Goal: Find specific page/section: Find specific page/section

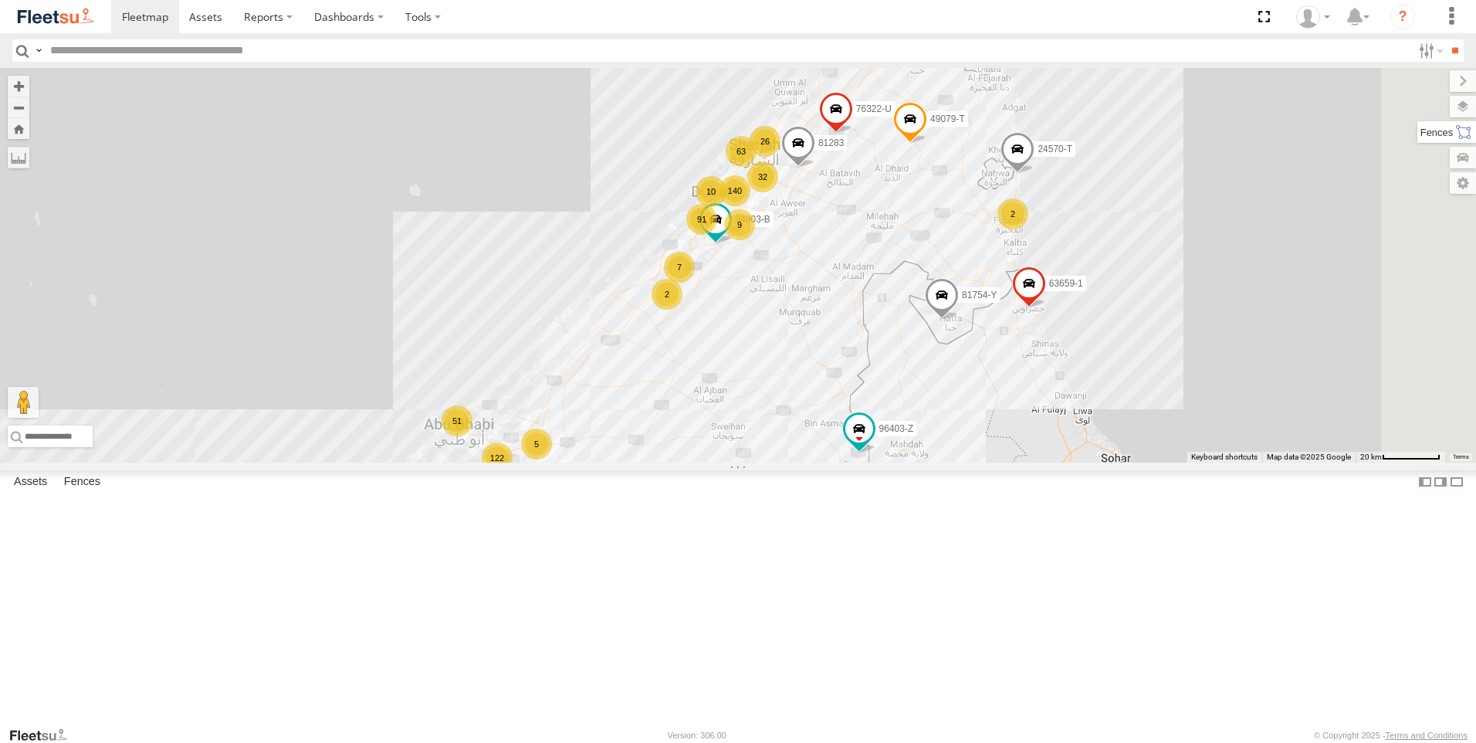
click at [1465, 135] on label at bounding box center [1446, 132] width 59 height 22
click at [1420, 107] on label at bounding box center [1448, 107] width 56 height 22
click at [0, 0] on div "Basemaps Roadmap Terrain Satellite Night" at bounding box center [0, 0] width 0 height 0
click at [0, 0] on label at bounding box center [0, 0] width 0 height 0
click at [0, 0] on span "Fences" at bounding box center [0, 0] width 0 height 0
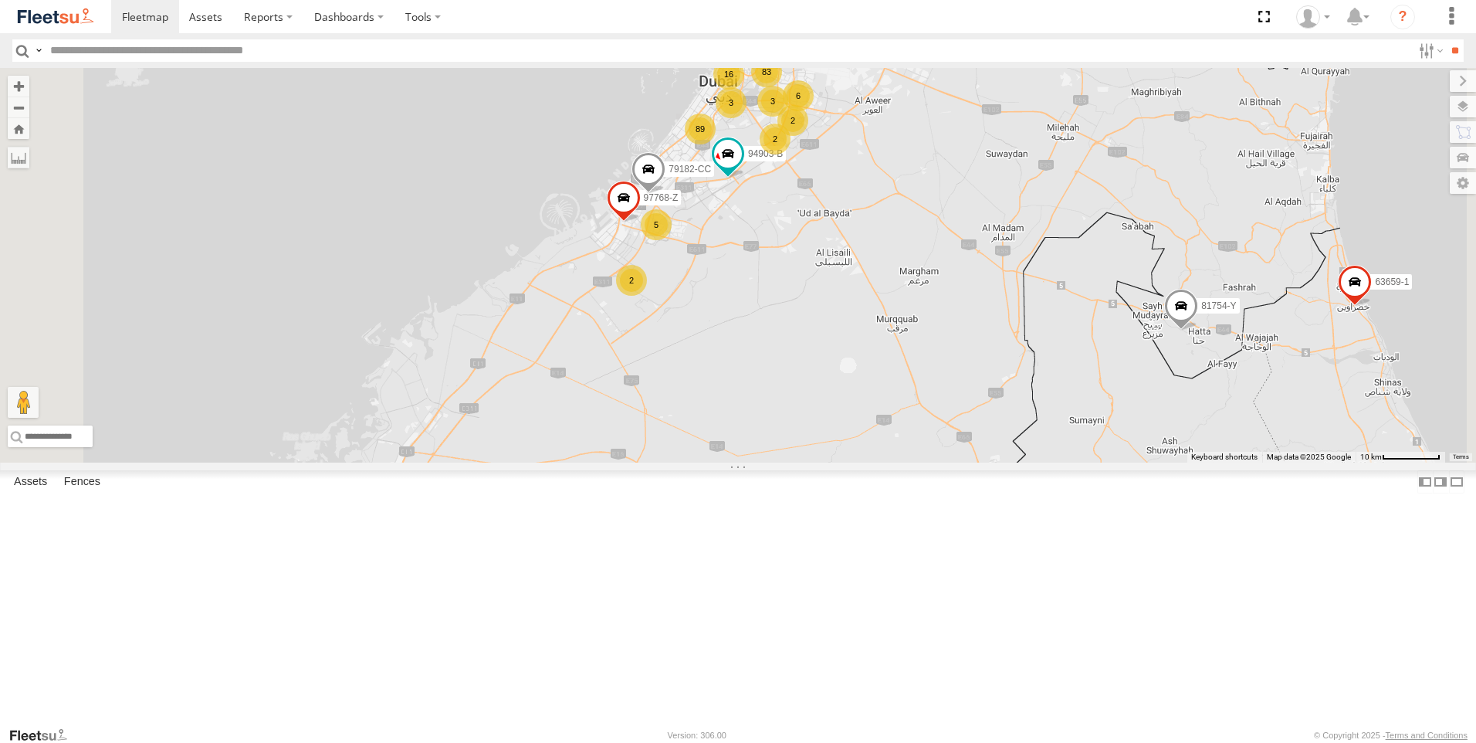
drag, startPoint x: 986, startPoint y: 333, endPoint x: 912, endPoint y: 485, distance: 169.2
click at [912, 462] on div "76322-U 63659-1 94903-B 24570-T 96403-Z 81754-Y 49079-T 81283 56282-AD-2 83 18 …" at bounding box center [738, 265] width 1476 height 395
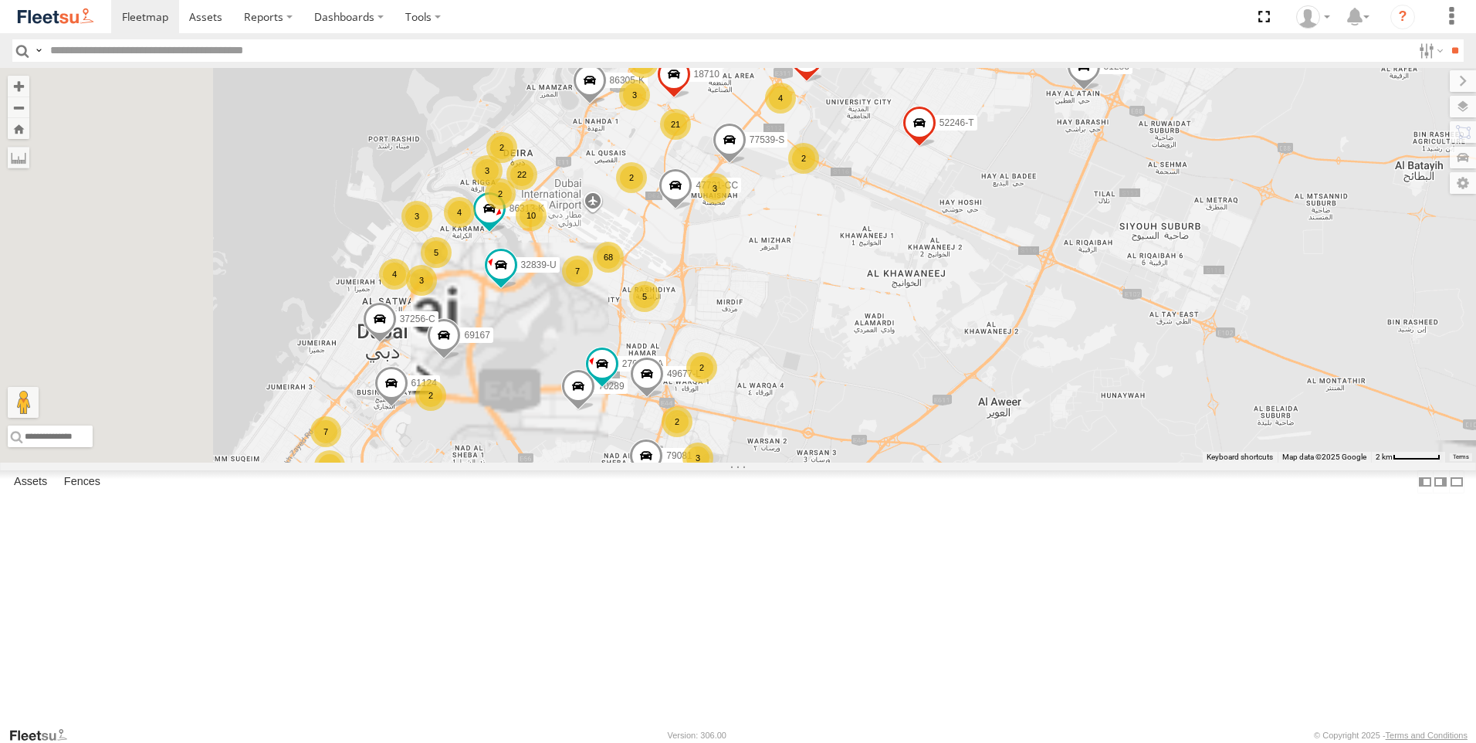
click at [1132, 337] on div "76322-U 63659-1 94903-B 24570-T 96403-Z 81754-Y 49079-T 81283 56282-AD-2 97768-…" at bounding box center [738, 265] width 1476 height 395
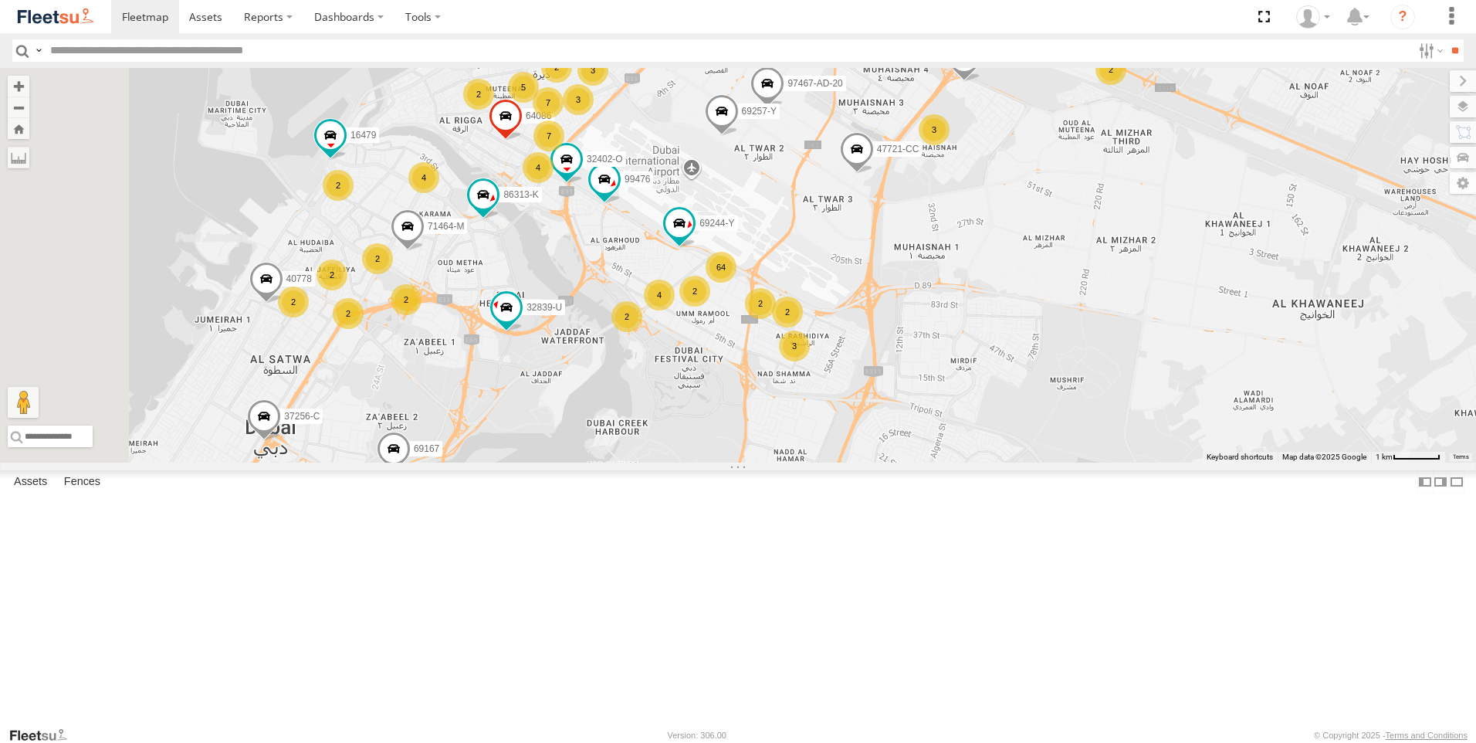
click at [910, 335] on div "76322-U 63659-1 94903-B 24570-T 96403-Z 81754-Y 49079-T 81283 56282-AD-2 97768-…" at bounding box center [738, 265] width 1476 height 395
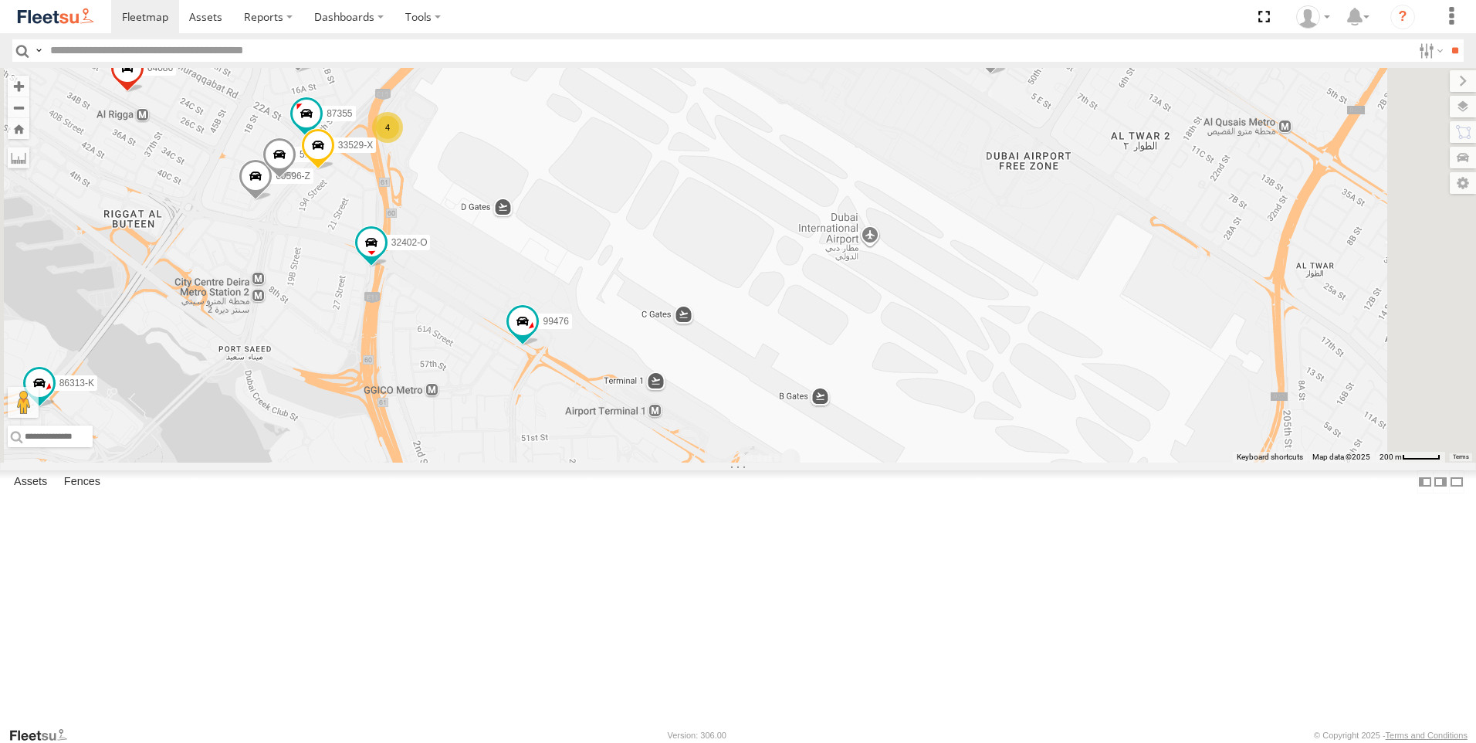
drag, startPoint x: 872, startPoint y: 350, endPoint x: 842, endPoint y: 452, distance: 106.3
click at [777, 462] on div "76322-U 63659-1 94903-B 24570-T 96403-Z 81754-Y 49079-T 81283 56282-AD-2 97768-…" at bounding box center [738, 265] width 1476 height 395
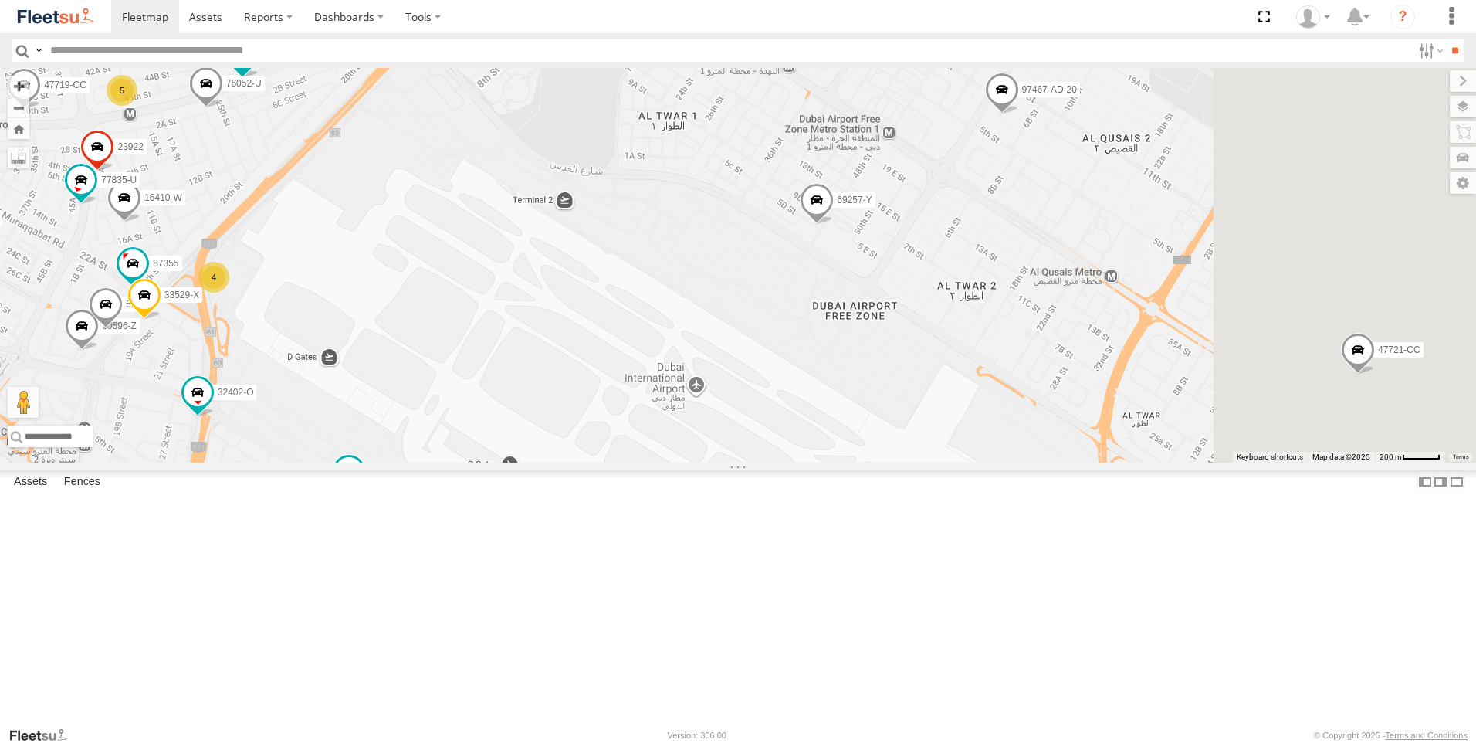
drag, startPoint x: 1015, startPoint y: 296, endPoint x: 838, endPoint y: 443, distance: 230.2
click at [838, 443] on div "76322-U 63659-1 94903-B 24570-T 96403-Z 81754-Y 49079-T 81283 56282-AD-2 97768-…" at bounding box center [738, 265] width 1476 height 395
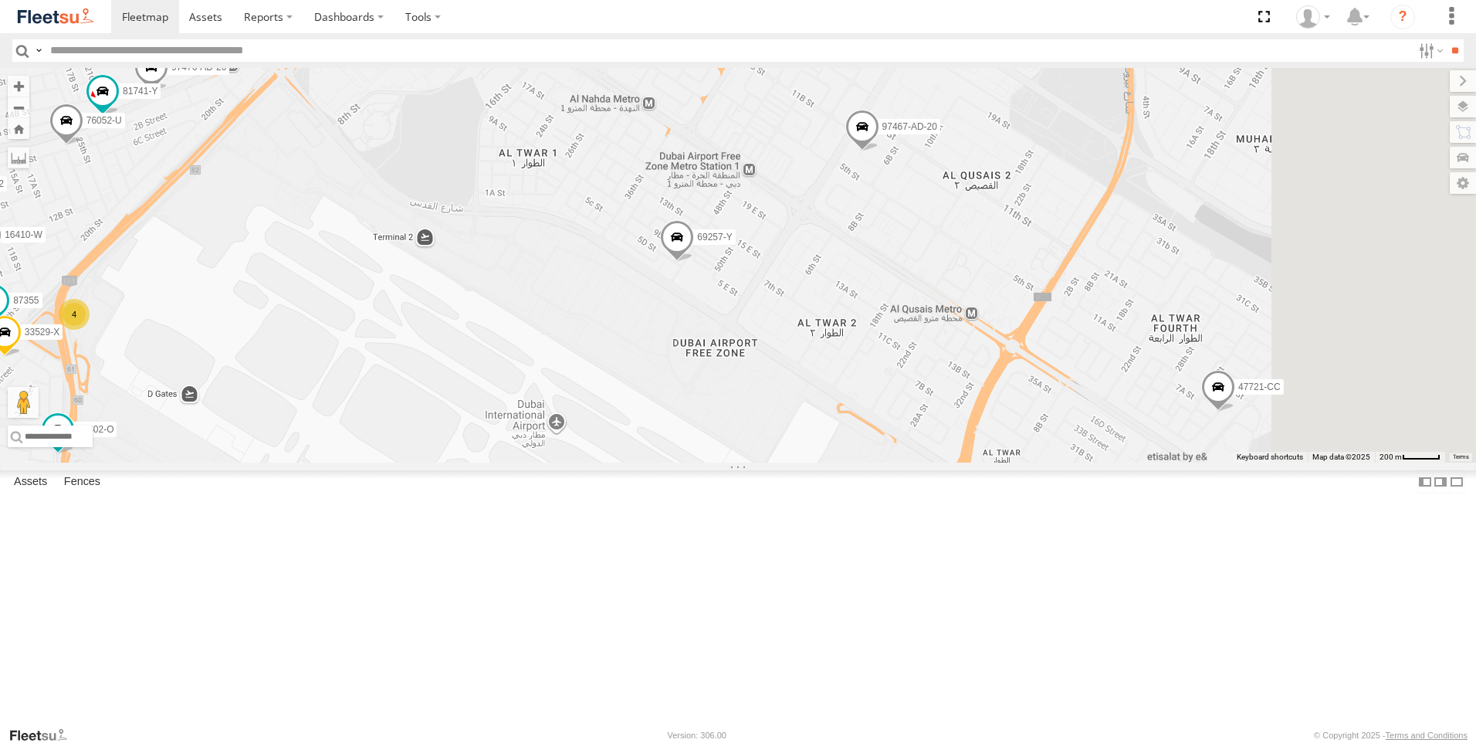
drag, startPoint x: 934, startPoint y: 420, endPoint x: 794, endPoint y: 457, distance: 144.6
click at [794, 457] on div "76322-U 63659-1 94903-B 24570-T 96403-Z 81754-Y 49079-T 81283 56282-AD-2 97768-…" at bounding box center [738, 265] width 1476 height 395
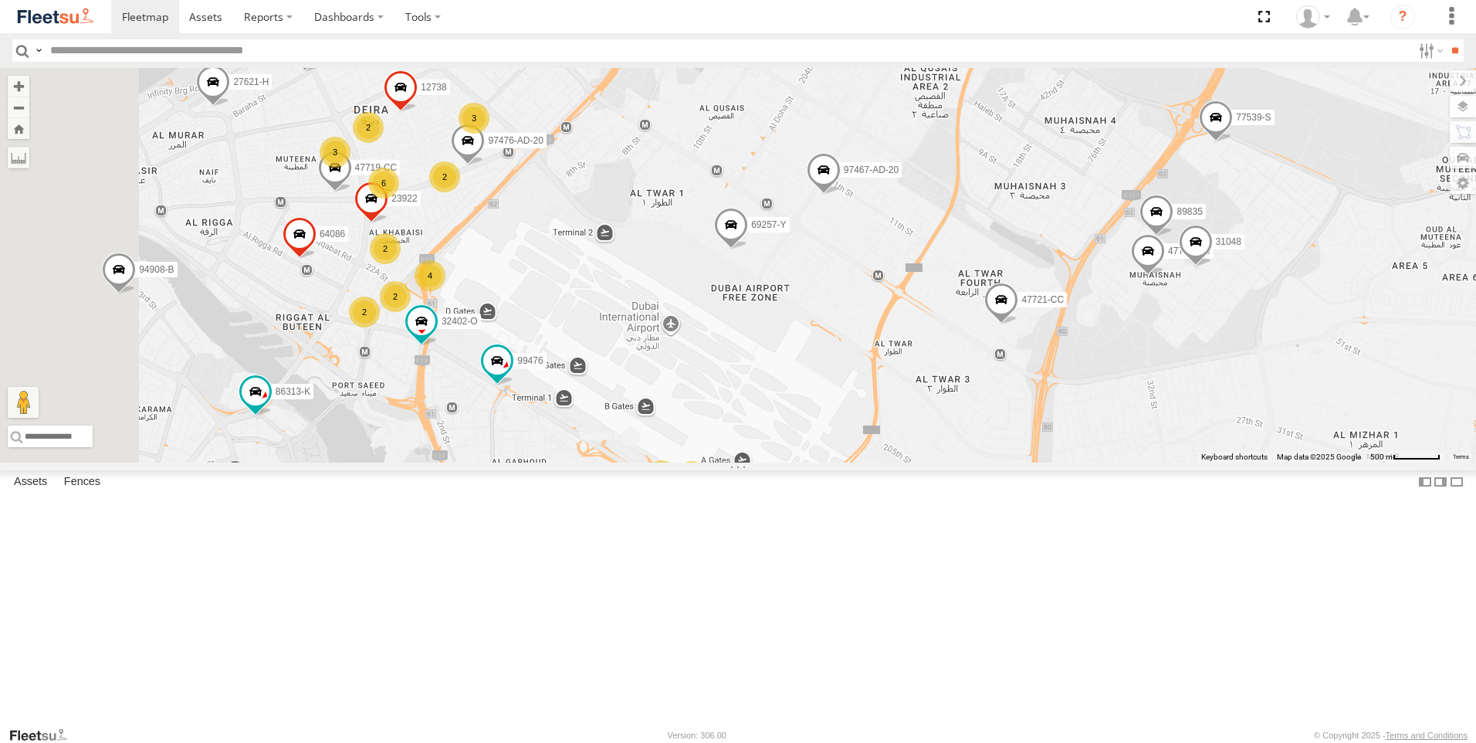
drag, startPoint x: 775, startPoint y: 340, endPoint x: 868, endPoint y: 296, distance: 102.2
click at [868, 296] on div "76322-U 63659-1 94903-B 24570-T 96403-Z 81754-Y 49079-T 81283 56282-AD-2 97768-…" at bounding box center [738, 265] width 1476 height 395
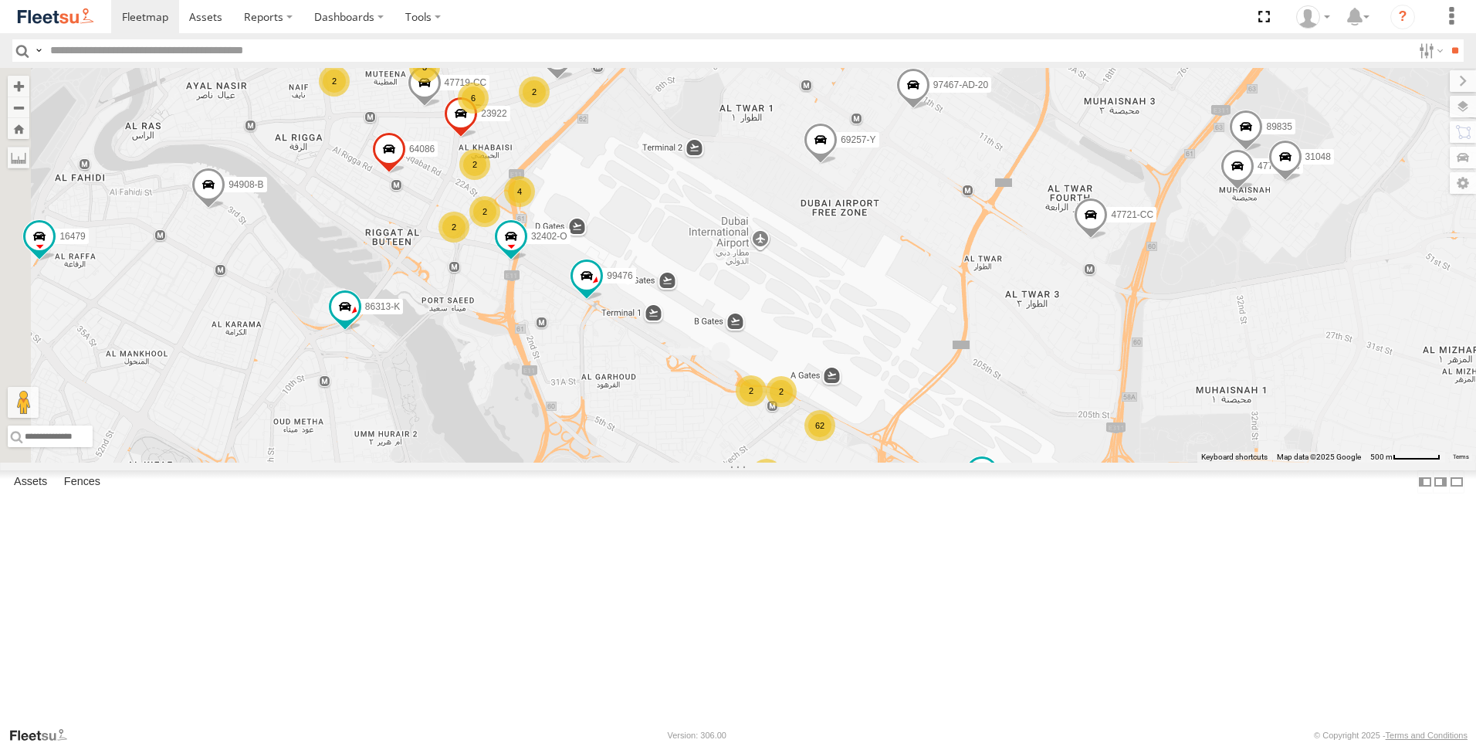
drag, startPoint x: 812, startPoint y: 378, endPoint x: 904, endPoint y: 287, distance: 128.8
click at [904, 287] on div "76322-U 63659-1 94903-B 24570-T 96403-Z 81754-Y 49079-T 81283 56282-AD-2 97768-…" at bounding box center [738, 265] width 1476 height 395
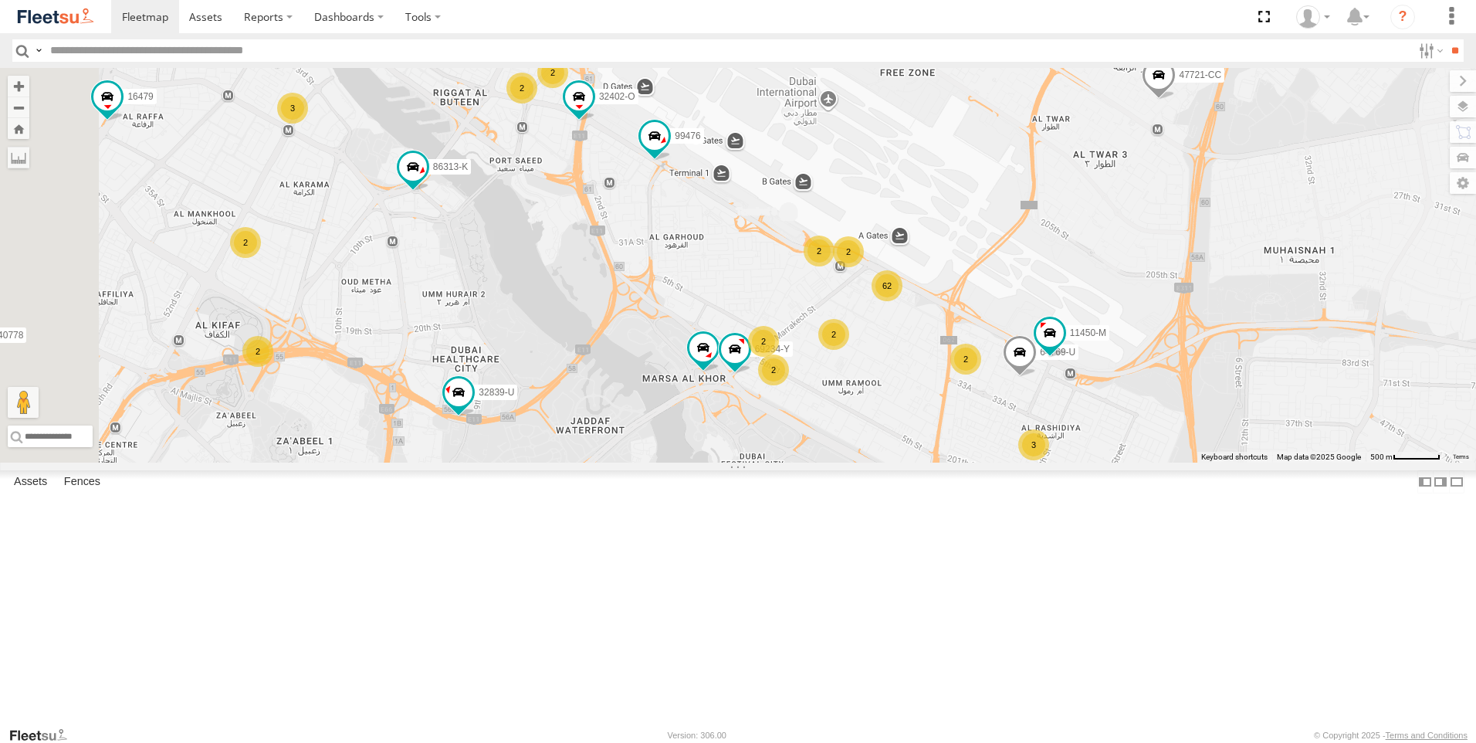
drag, startPoint x: 779, startPoint y: 496, endPoint x: 828, endPoint y: 391, distance: 116.0
click at [828, 391] on div "76322-U 63659-1 94903-B 24570-T 96403-Z 81754-Y 49079-T 81283 56282-AD-2 97768-…" at bounding box center [738, 265] width 1476 height 395
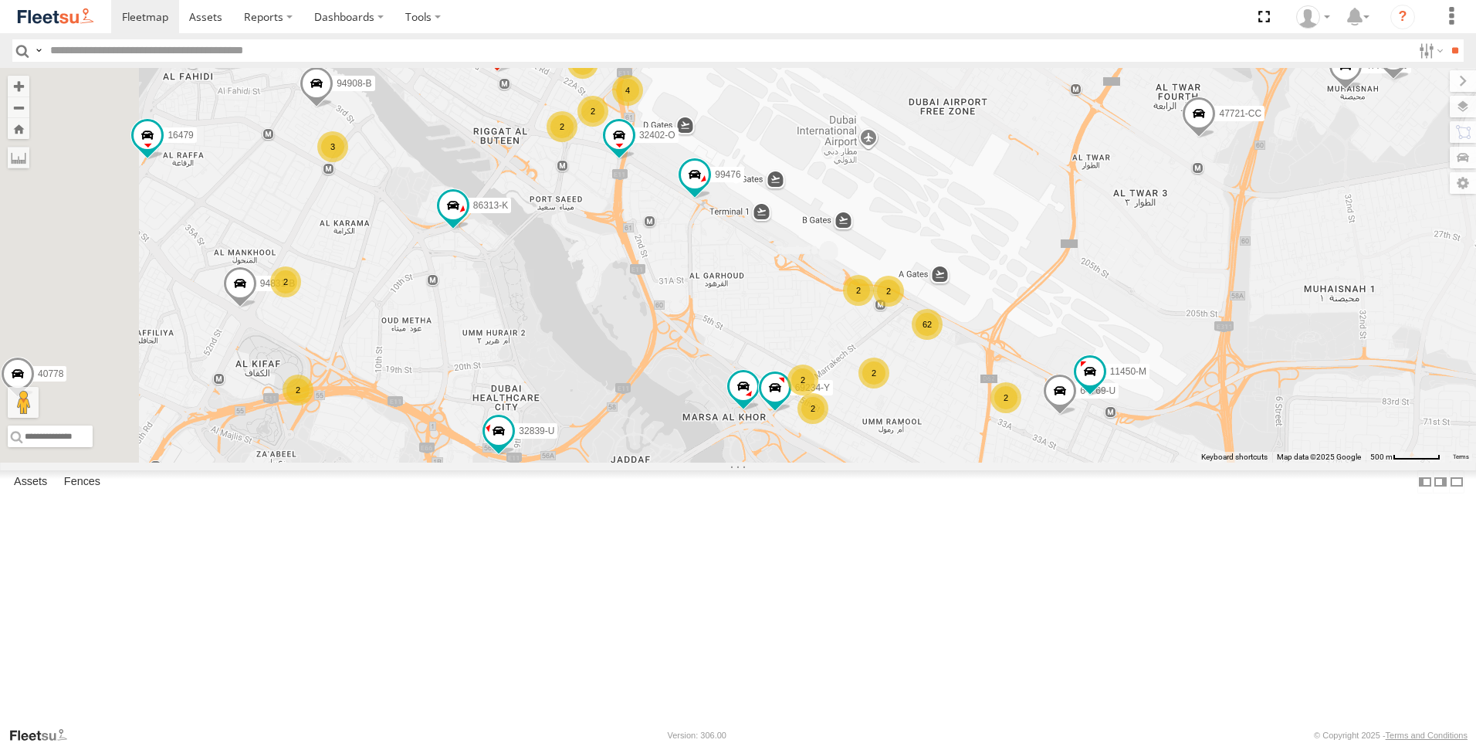
drag, startPoint x: 724, startPoint y: 449, endPoint x: 767, endPoint y: 492, distance: 60.1
click at [767, 462] on div "76322-U 63659-1 94903-B 24570-T 96403-Z 81754-Y 49079-T 81283 56282-AD-2 97768-…" at bounding box center [738, 265] width 1476 height 395
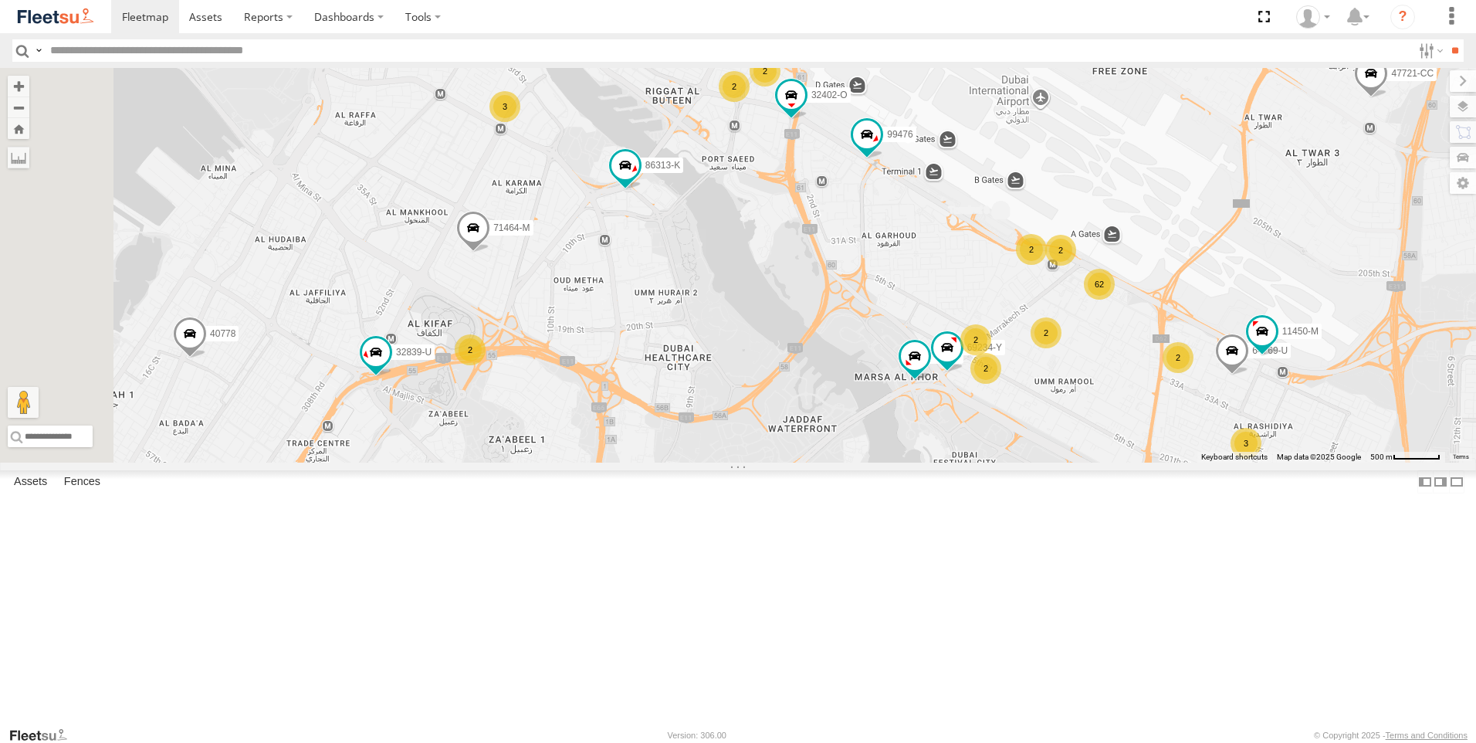
drag, startPoint x: 888, startPoint y: 407, endPoint x: 1180, endPoint y: 372, distance: 293.9
click at [1180, 372] on div "76322-U 63659-1 94903-B 24570-T 96403-Z 81754-Y 49079-T 81283 56282-AD-2 97768-…" at bounding box center [738, 265] width 1476 height 395
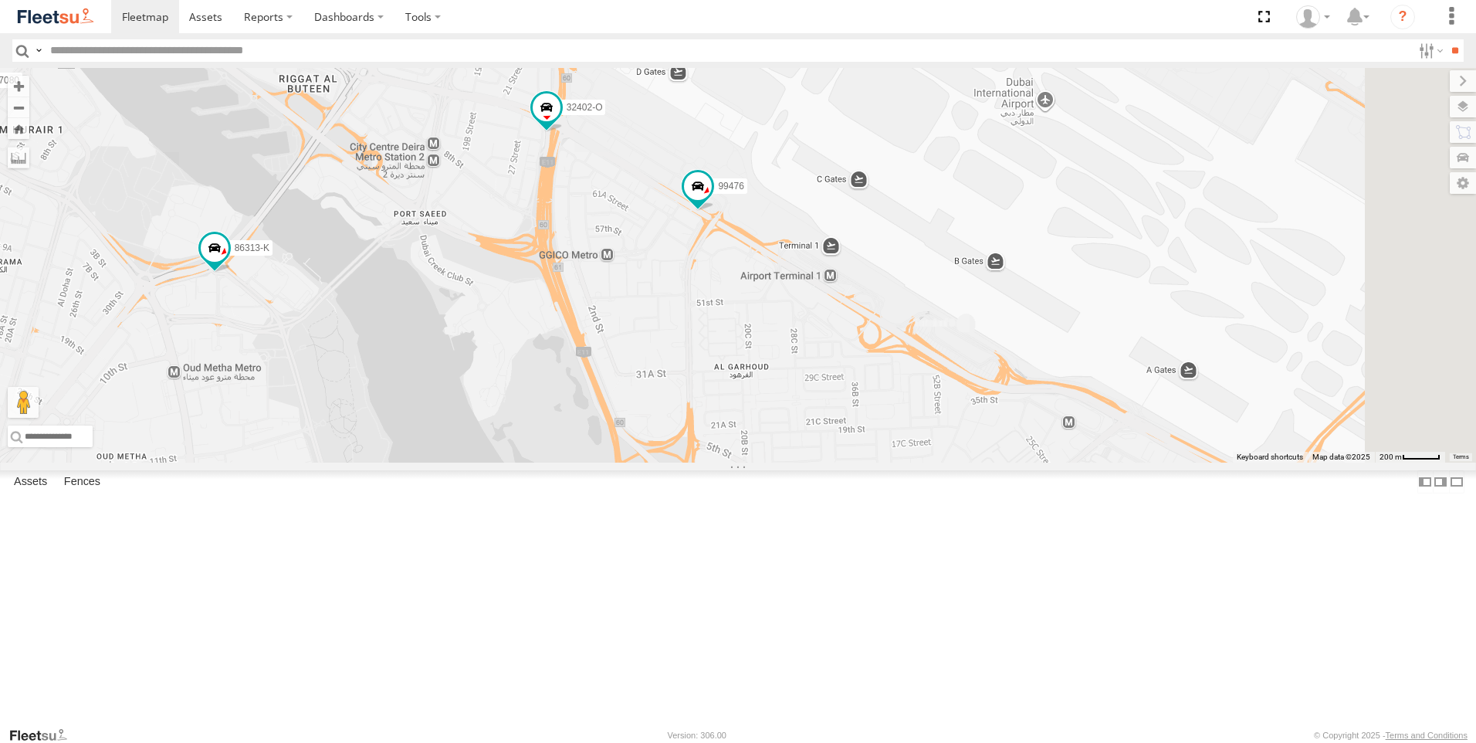
drag, startPoint x: 1138, startPoint y: 305, endPoint x: 825, endPoint y: 455, distance: 347.4
click at [825, 455] on div "76322-U 63659-1 94903-B 24570-T 96403-Z 81754-Y 49079-T 81283 56282-AD-2 97768-…" at bounding box center [738, 265] width 1476 height 395
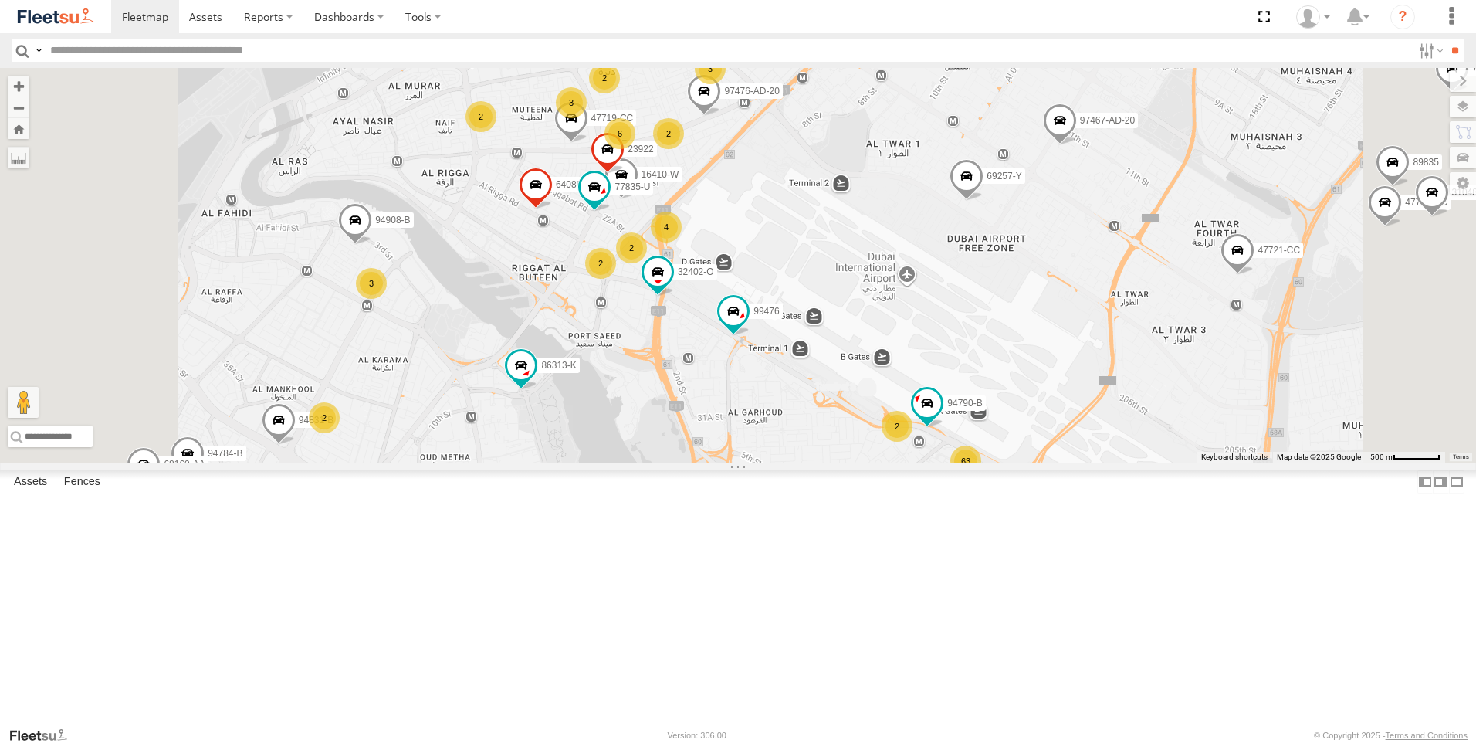
drag, startPoint x: 836, startPoint y: 478, endPoint x: 882, endPoint y: 555, distance: 90.0
click at [882, 462] on div "76322-U 63659-1 94903-B 24570-T 96403-Z 81754-Y 49079-T 81283 56282-AD-2 97768-…" at bounding box center [738, 265] width 1476 height 395
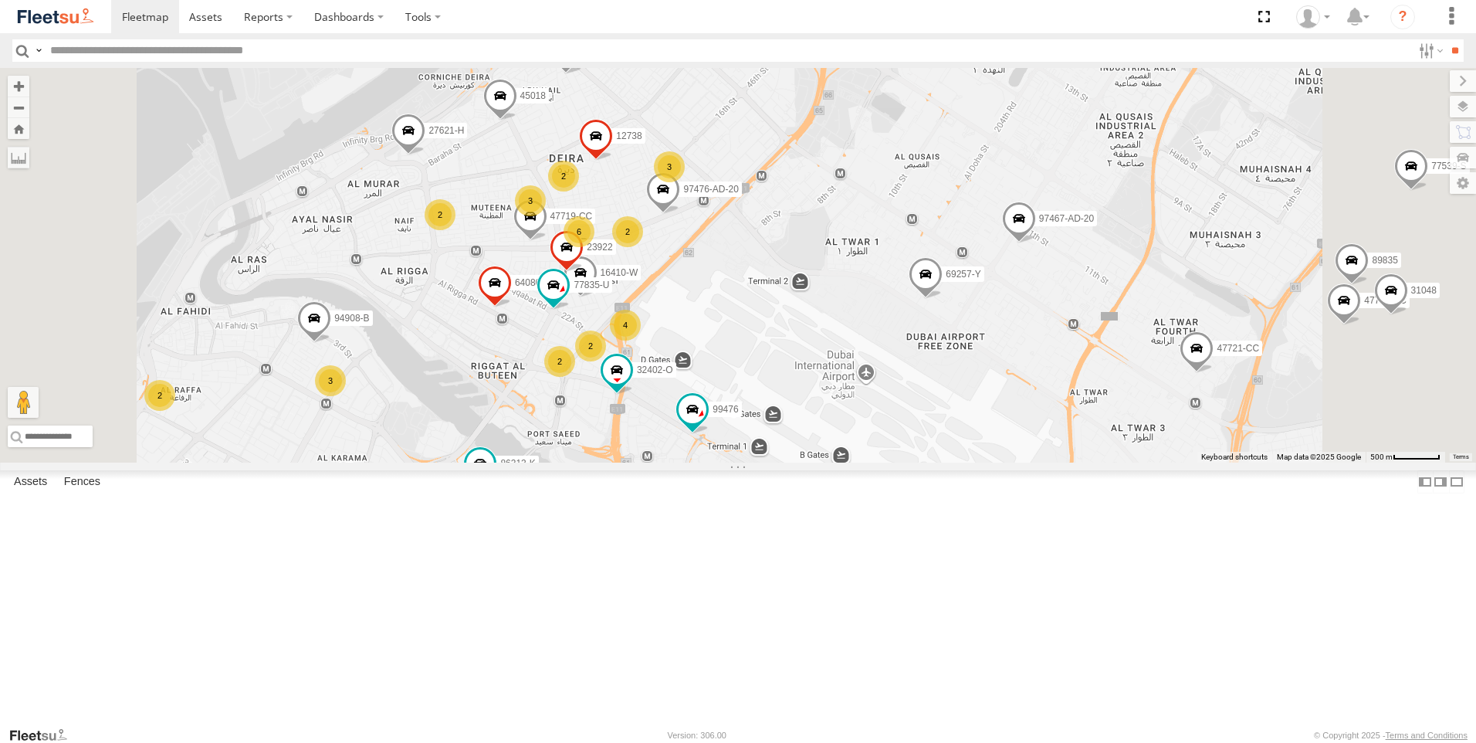
drag, startPoint x: 949, startPoint y: 384, endPoint x: 915, endPoint y: 448, distance: 72.5
click at [915, 448] on div "76322-U 63659-1 94903-B 24570-T 96403-Z 81754-Y 49079-T 81283 56282-AD-2 97768-…" at bounding box center [738, 265] width 1476 height 395
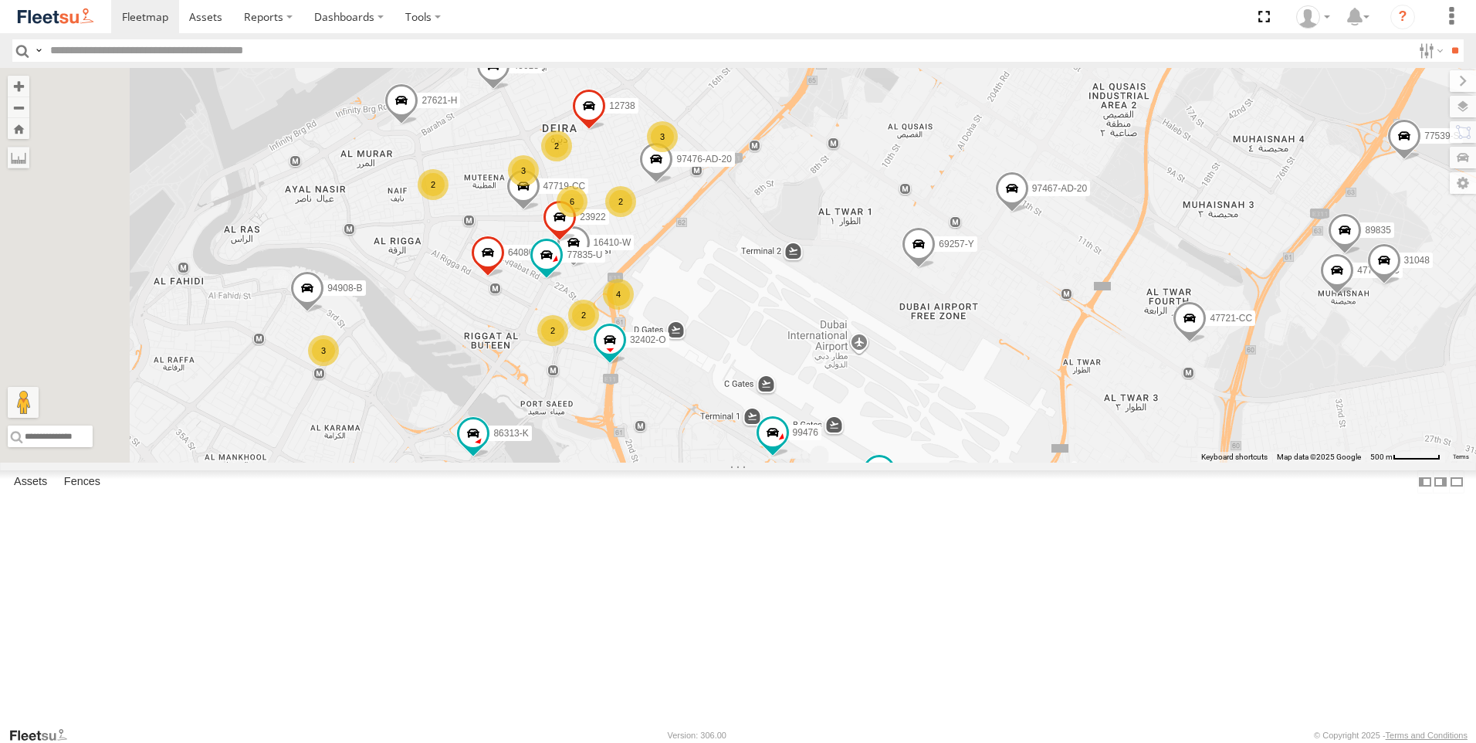
drag, startPoint x: 794, startPoint y: 546, endPoint x: 910, endPoint y: 452, distance: 149.4
click at [910, 452] on div "76322-U 63659-1 94903-B 24570-T 96403-Z 81754-Y 49079-T 81283 56282-AD-2 97768-…" at bounding box center [738, 265] width 1476 height 395
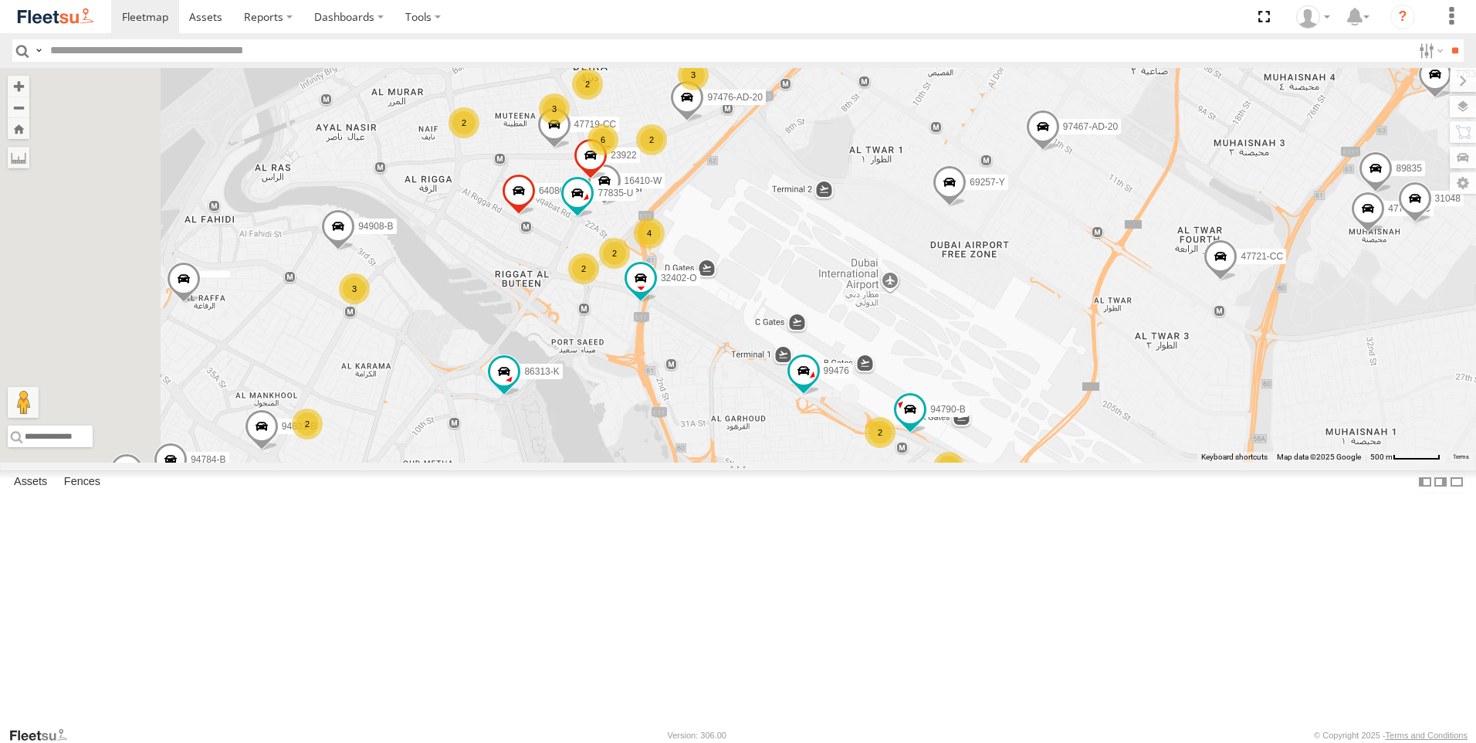
drag, startPoint x: 880, startPoint y: 534, endPoint x: 894, endPoint y: 482, distance: 54.3
click at [894, 462] on div "76322-U 63659-1 94903-B 24570-T 96403-Z 81754-Y 49079-T 81283 56282-AD-2 97768-…" at bounding box center [738, 265] width 1476 height 395
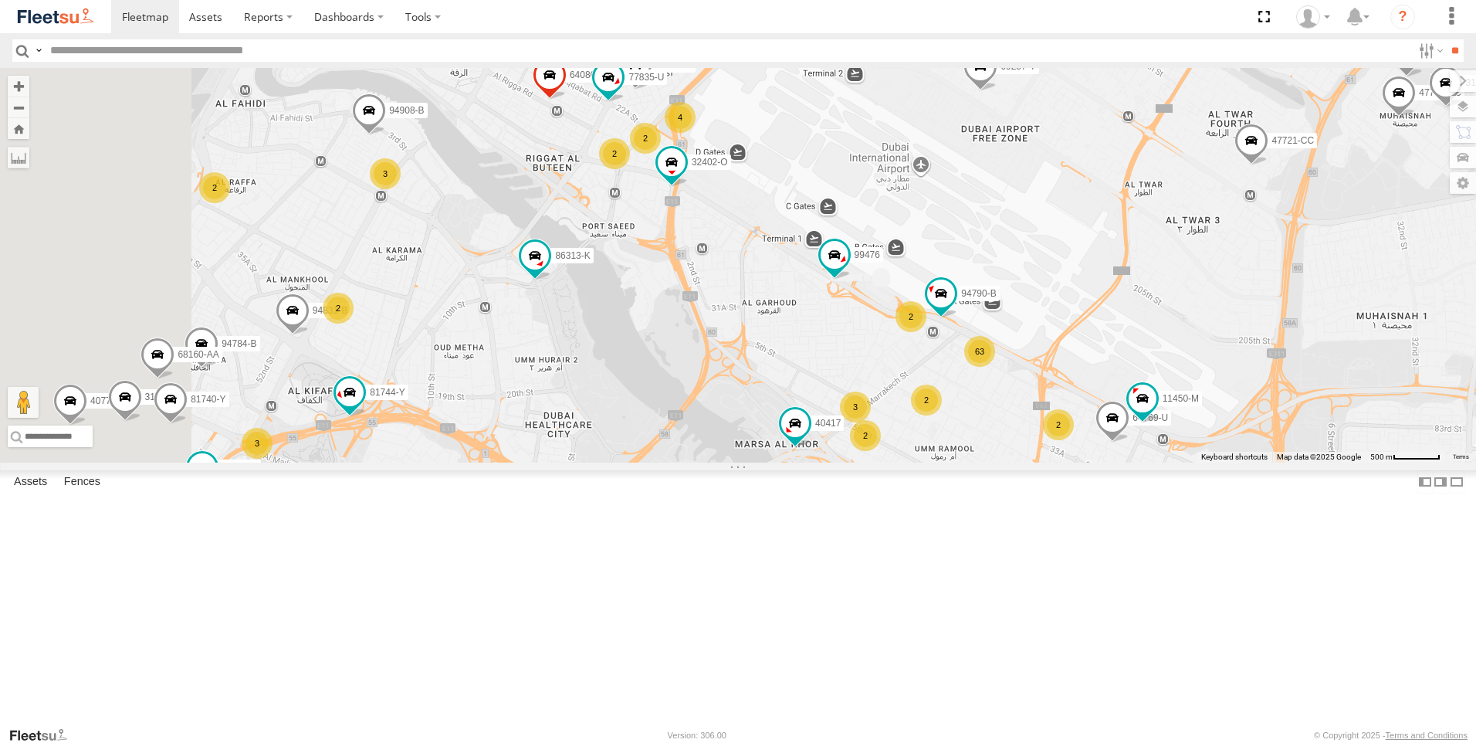
drag, startPoint x: 873, startPoint y: 544, endPoint x: 899, endPoint y: 432, distance: 115.0
click at [899, 432] on div "76322-U 63659-1 94903-B 24570-T 96403-Z 81754-Y 49079-T 81283 56282-AD-2 97768-…" at bounding box center [738, 265] width 1476 height 395
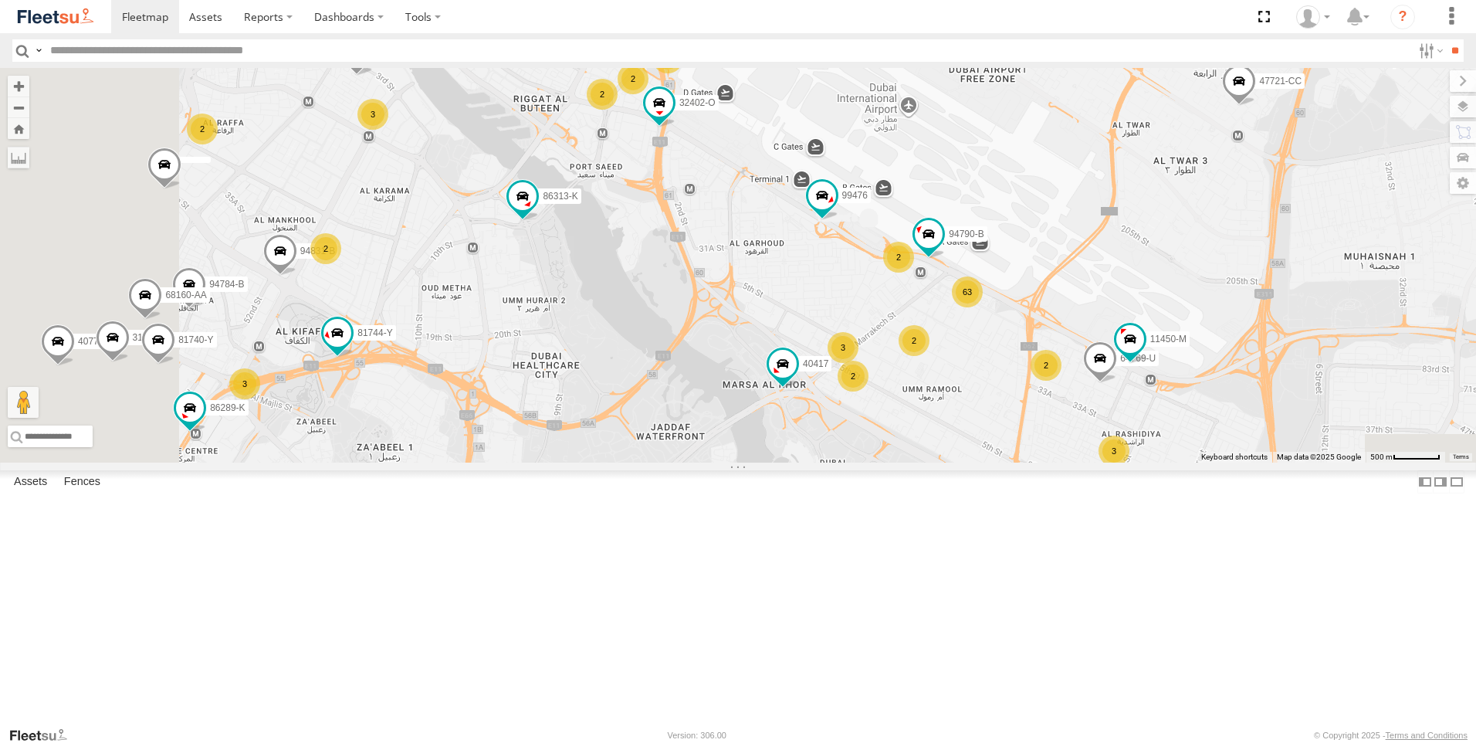
drag, startPoint x: 894, startPoint y: 513, endPoint x: 880, endPoint y: 445, distance: 69.3
click at [880, 445] on div "76322-U 63659-1 94903-B 24570-T 96403-Z 81754-Y 49079-T 81283 56282-AD-2 97768-…" at bounding box center [738, 265] width 1476 height 395
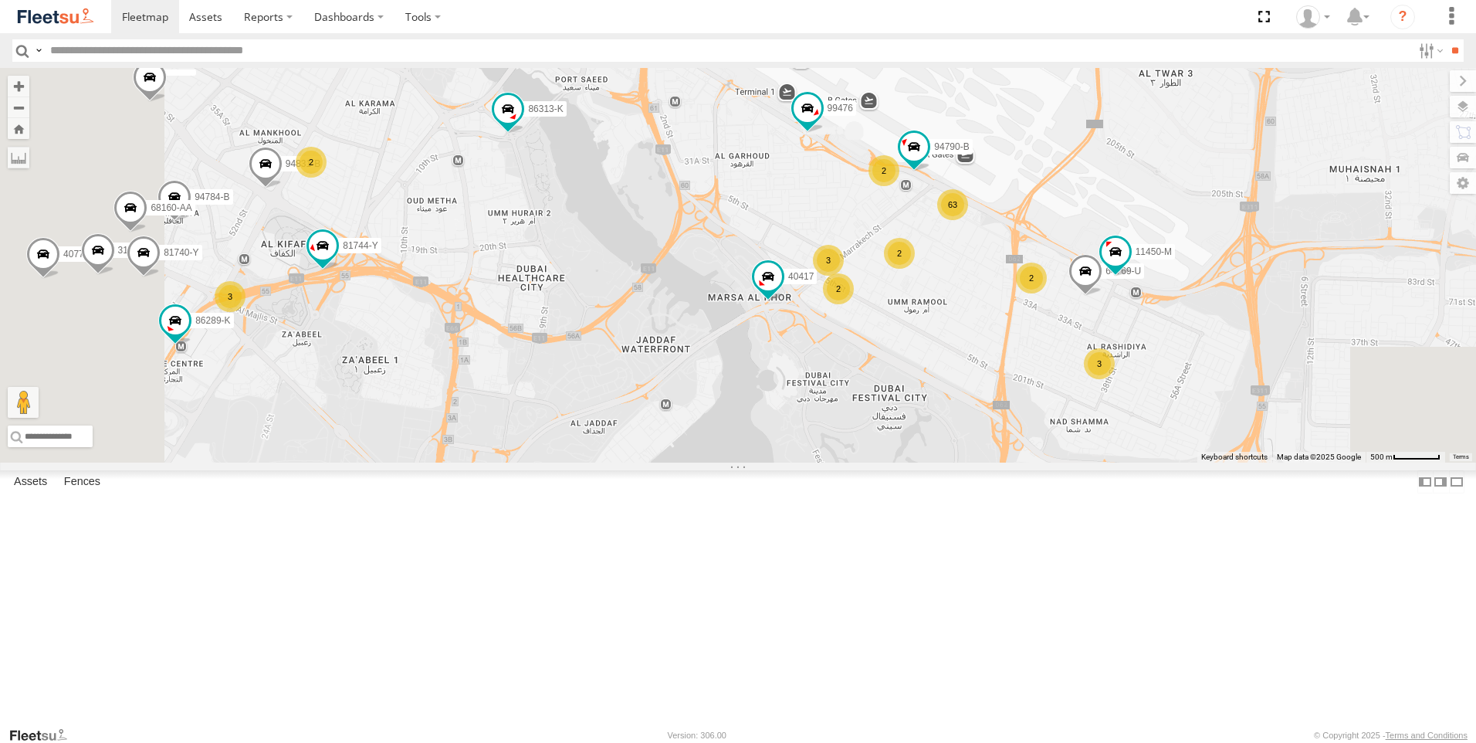
drag, startPoint x: 871, startPoint y: 545, endPoint x: 857, endPoint y: 449, distance: 96.7
click at [857, 449] on div "76322-U 63659-1 94903-B 24570-T 96403-Z 81754-Y 49079-T 81283 56282-AD-2 97768-…" at bounding box center [738, 265] width 1476 height 395
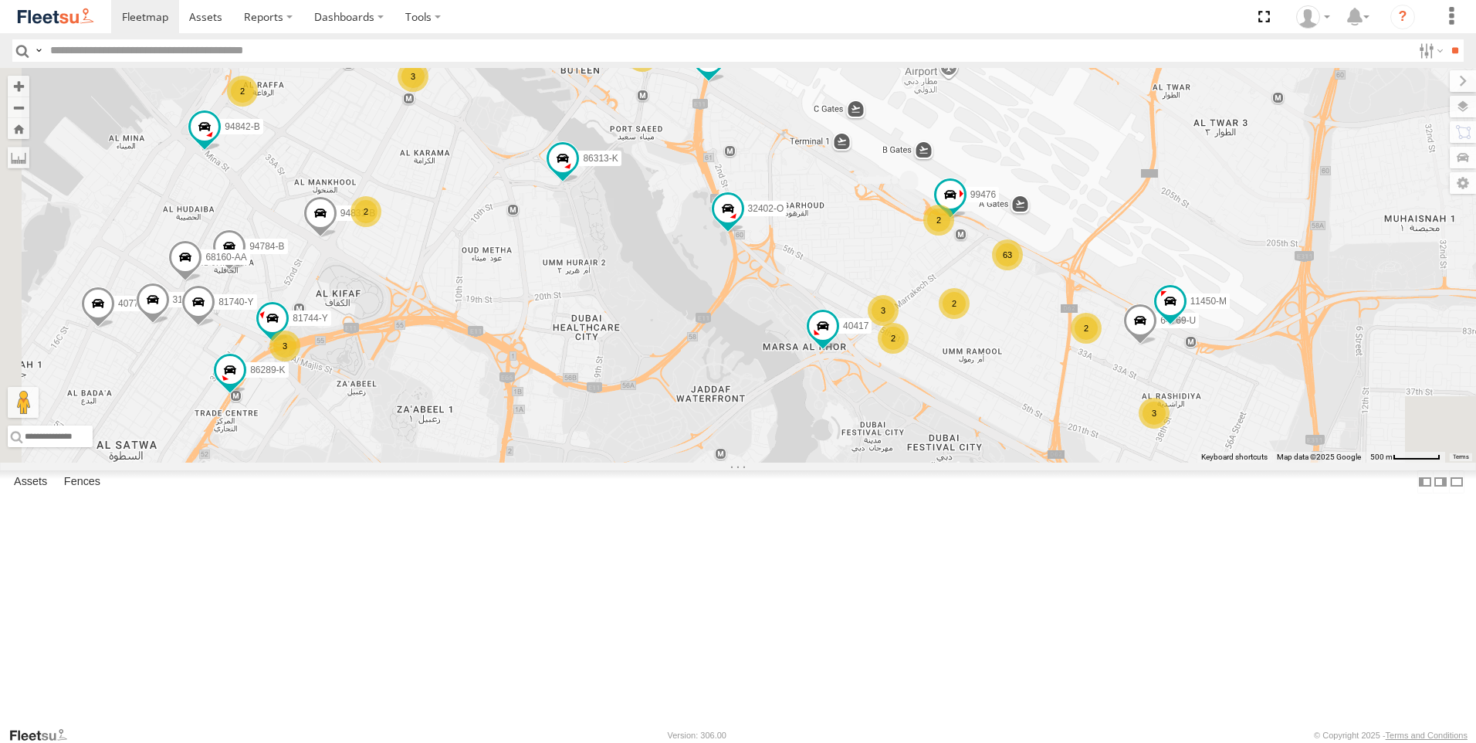
drag, startPoint x: 692, startPoint y: 532, endPoint x: 754, endPoint y: 584, distance: 81.7
click at [754, 462] on div "76322-U 63659-1 94903-B 24570-T 96403-Z 81754-Y 49079-T 81283 56282-AD-2 97768-…" at bounding box center [738, 265] width 1476 height 395
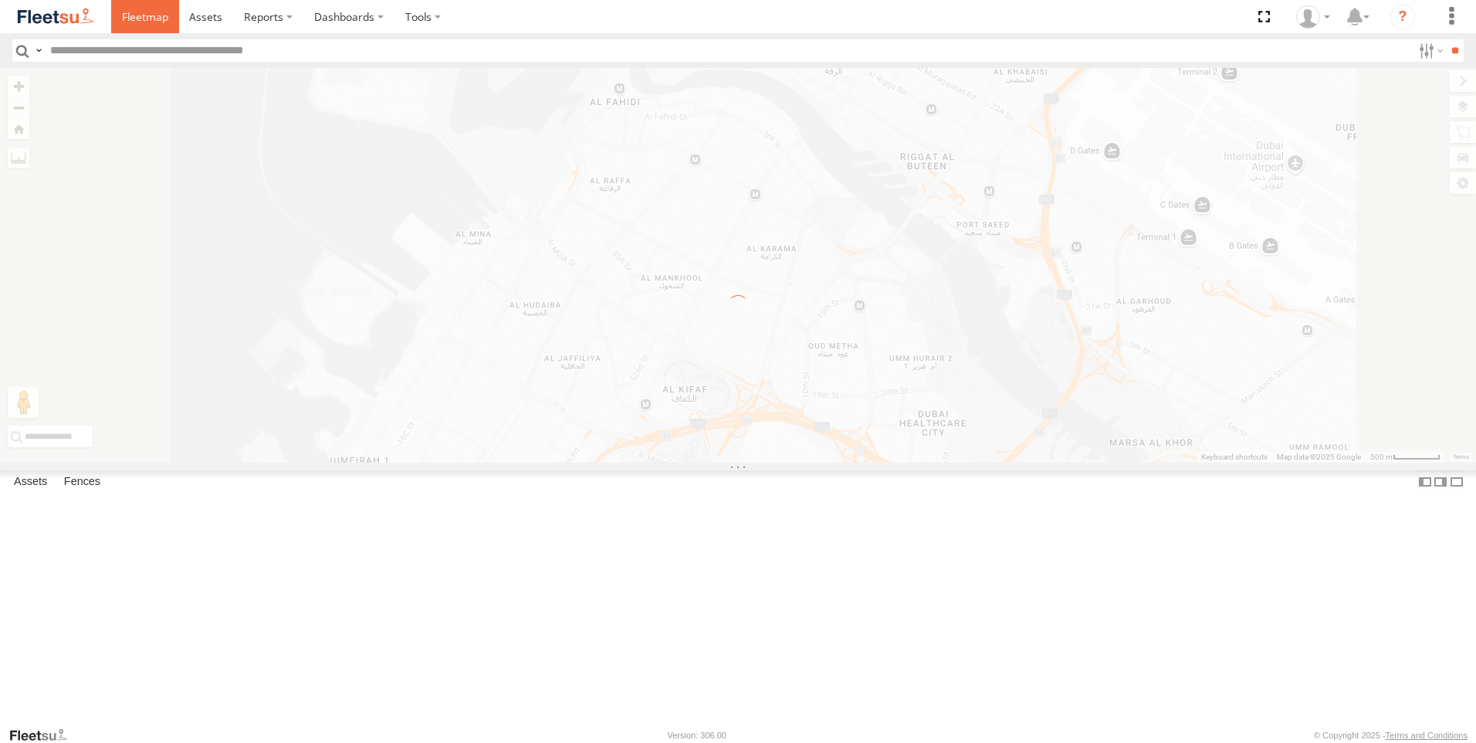
click at [146, 20] on span at bounding box center [145, 16] width 46 height 15
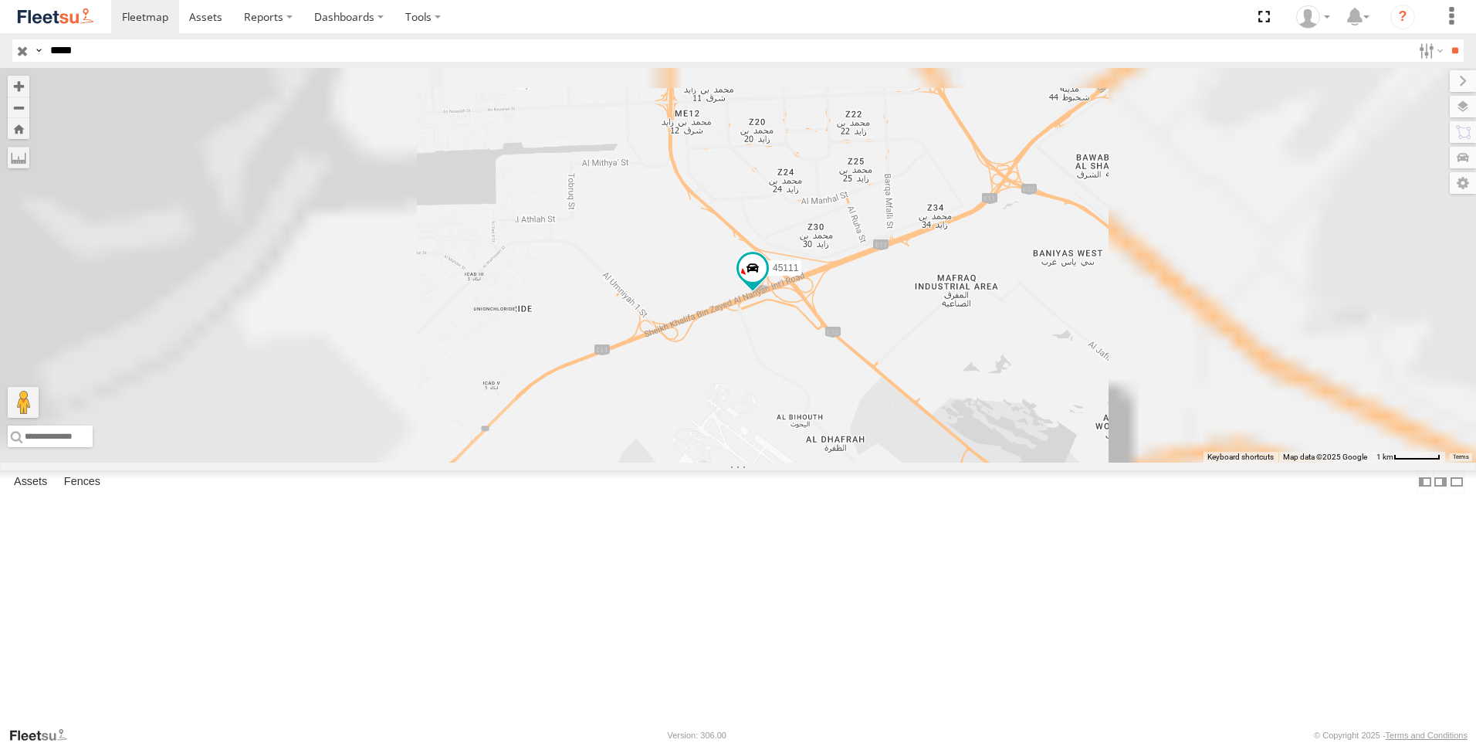
click at [900, 462] on div "45111" at bounding box center [738, 265] width 1476 height 395
